Goal: Find specific page/section: Find specific page/section

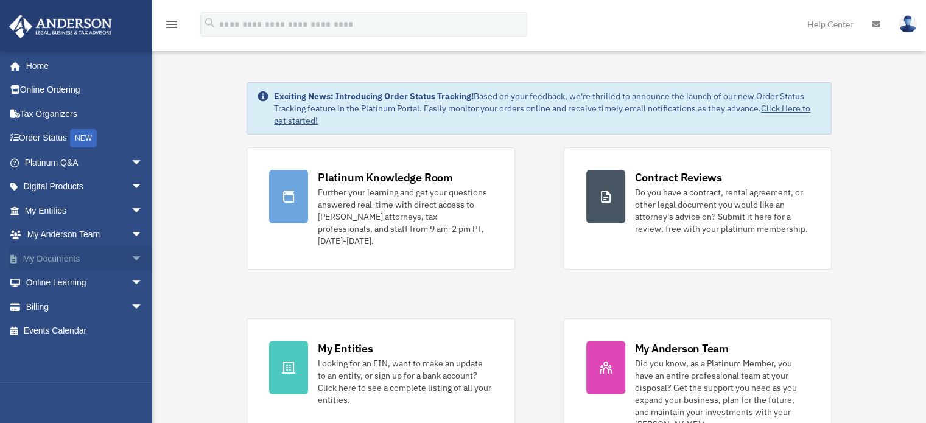
click at [131, 262] on span "arrow_drop_down" at bounding box center [143, 259] width 24 height 25
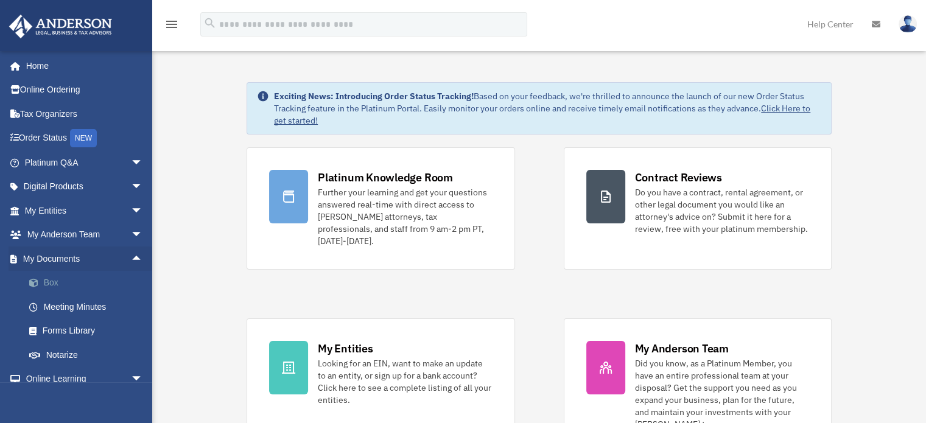
click at [54, 287] on link "Box" at bounding box center [89, 283] width 144 height 24
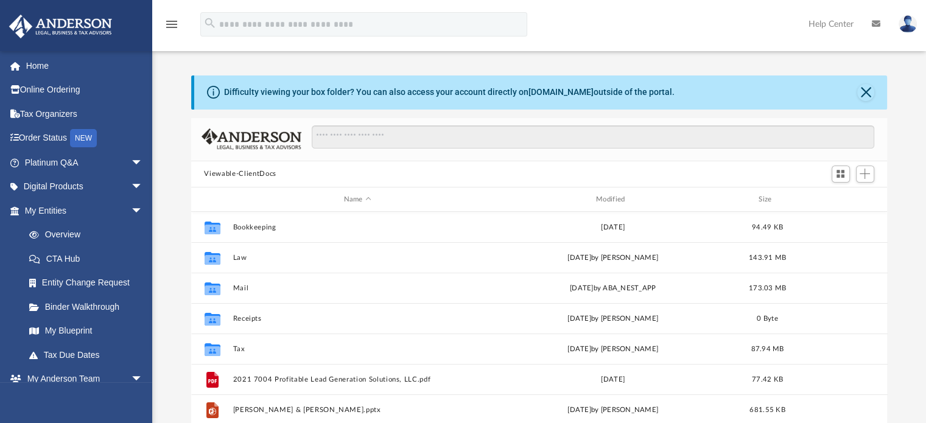
scroll to position [267, 687]
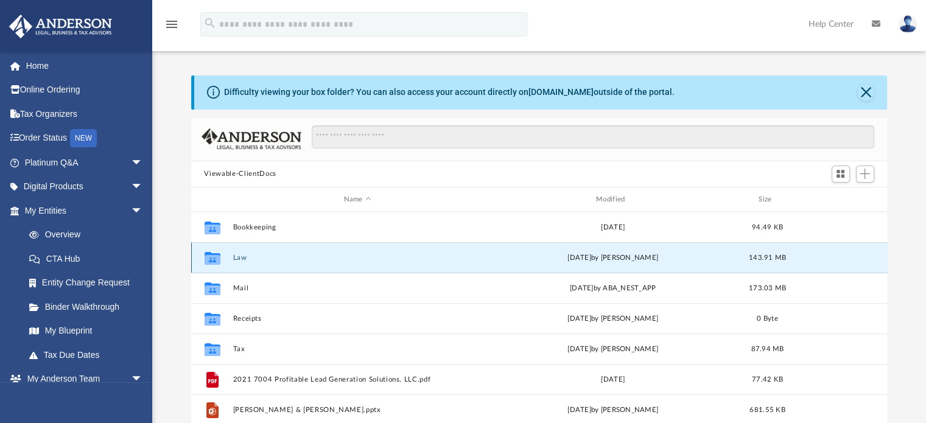
click at [240, 257] on button "Law" at bounding box center [358, 258] width 250 height 8
